Goal: Contribute content

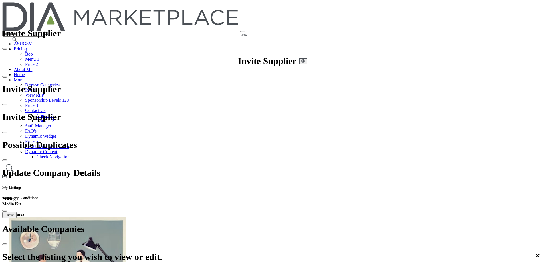
click at [539, 7] on icon at bounding box center [541, 4] width 5 height 5
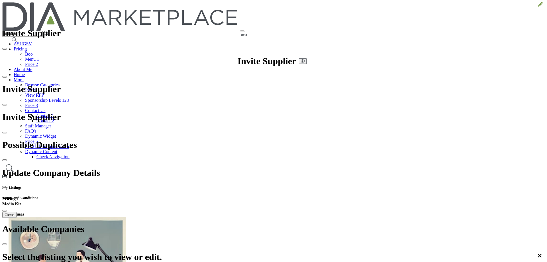
drag, startPoint x: 208, startPoint y: 53, endPoint x: 143, endPoint y: 53, distance: 65.0
type input "**********"
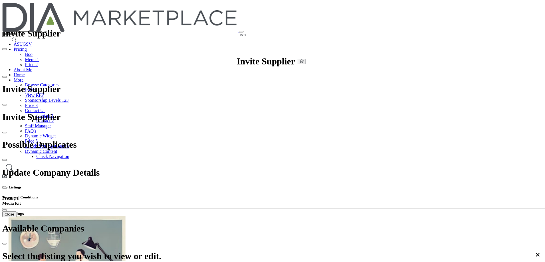
scroll to position [1024, 0]
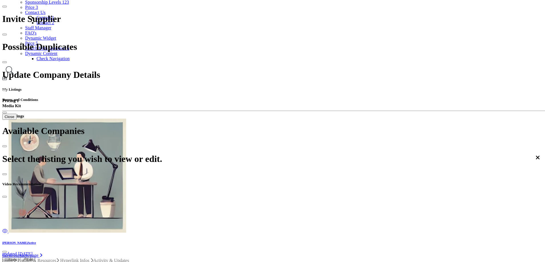
scroll to position [114, 0]
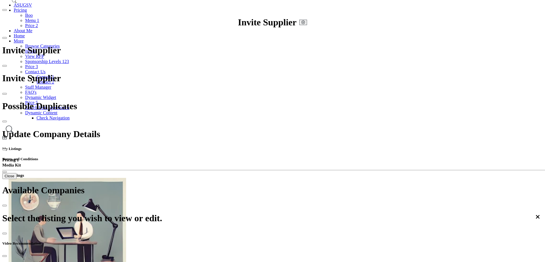
scroll to position [29, 0]
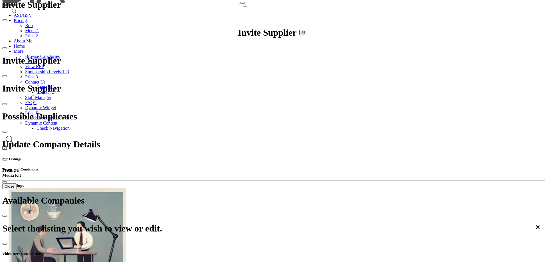
click at [114, 163] on span "All Activity" at bounding box center [104, 165] width 22 height 5
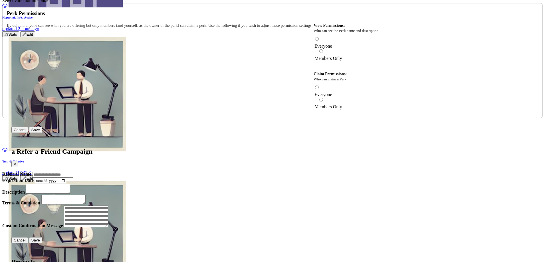
scroll to position [814, 0]
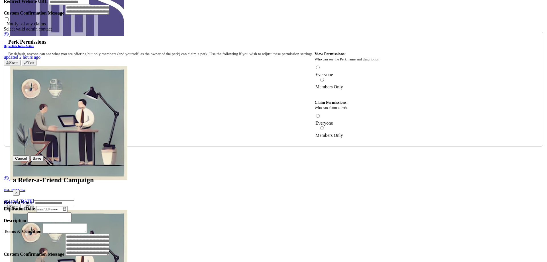
scroll to position [700, 0]
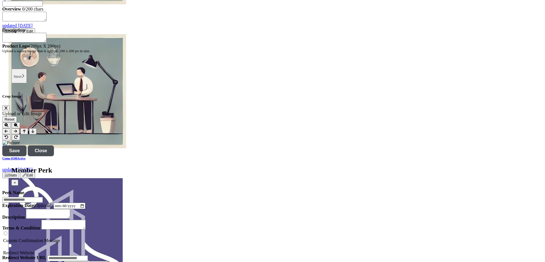
scroll to position [557, 0]
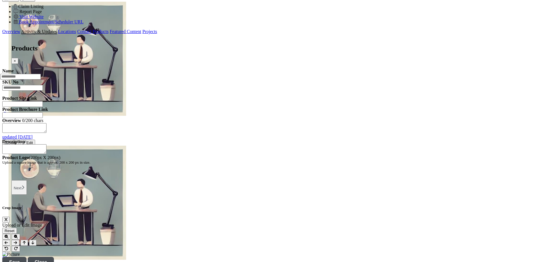
scroll to position [443, 0]
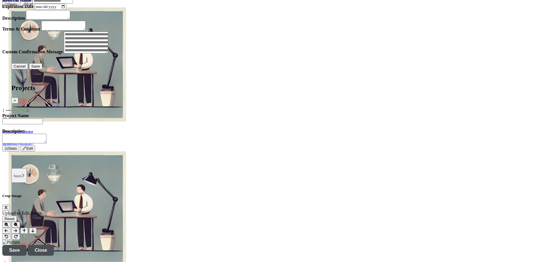
scroll to position [1127, 0]
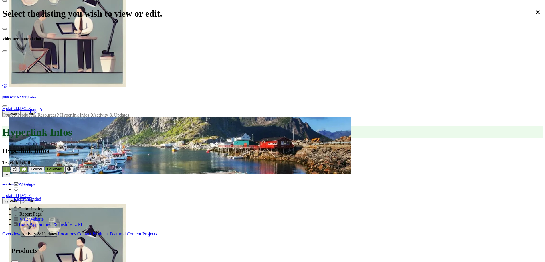
scroll to position [101, 0]
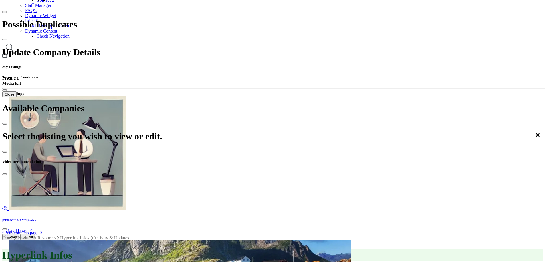
scroll to position [72, 0]
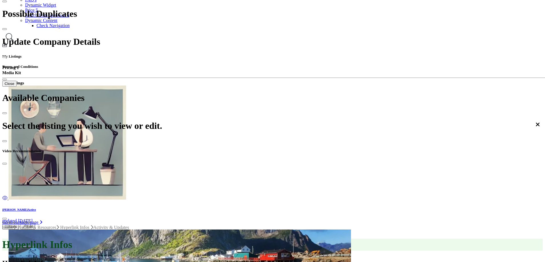
scroll to position [129, 0]
